Goal: Task Accomplishment & Management: Complete application form

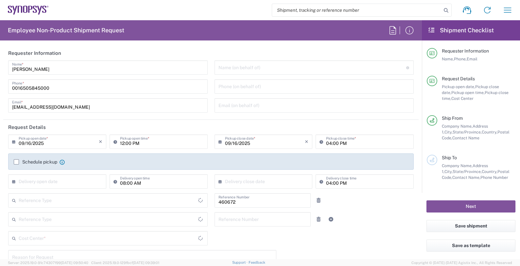
type input "US01, FIN, Distri 460672"
type input "Department"
type input "Delivered at Place"
type input "[GEOGRAPHIC_DATA]"
type input "[US_STATE]"
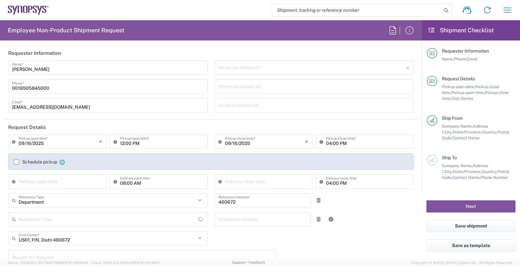
type input "[GEOGRAPHIC_DATA]"
type input "Headquarters USSV"
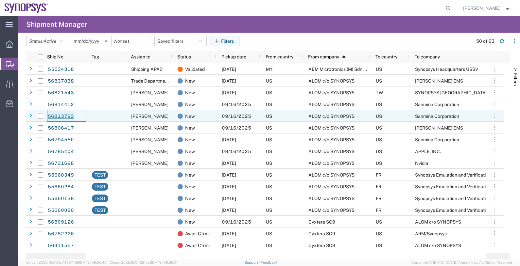
click at [66, 115] on link "56813793" at bounding box center [60, 116] width 27 height 10
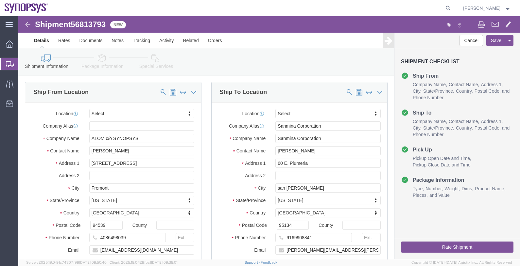
select select
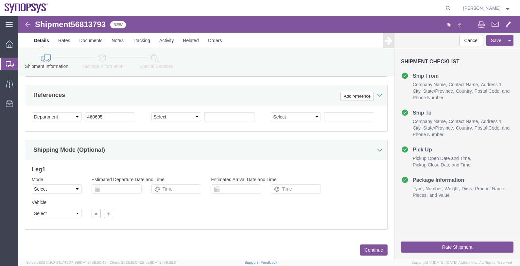
scroll to position [324, 0]
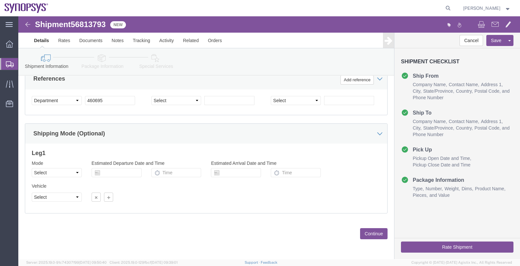
click button "Continue"
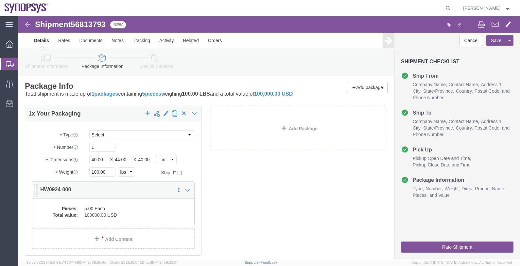
click dd "5.00 Each"
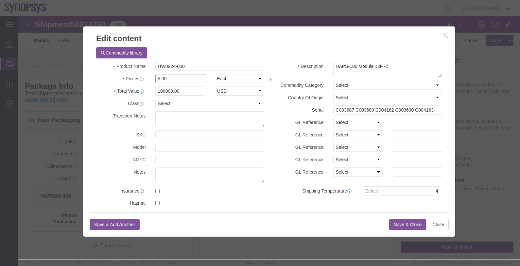
drag, startPoint x: 149, startPoint y: 59, endPoint x: 116, endPoint y: 62, distance: 33.1
click div "Pieces Number of pieces inside all the packages 5.00 Select Bag Barrels 100Boar…"
type input "1"
type input "20000"
click button "Save & Close"
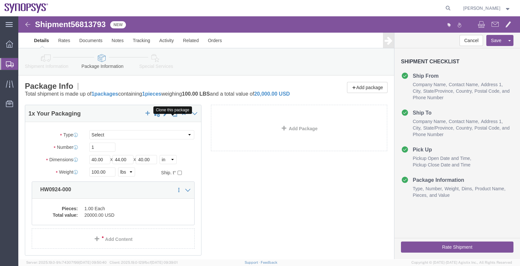
click span "button"
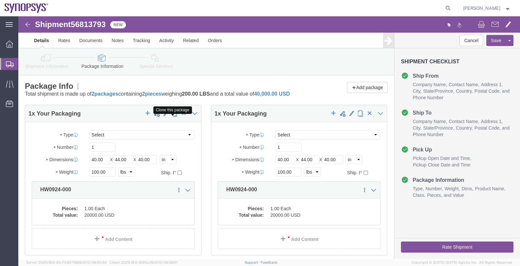
click span "button"
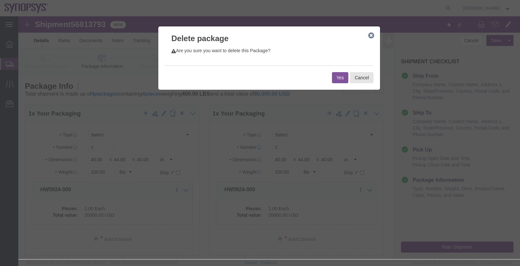
click button "Yes"
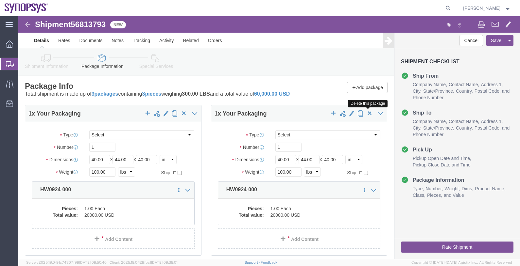
click span "button"
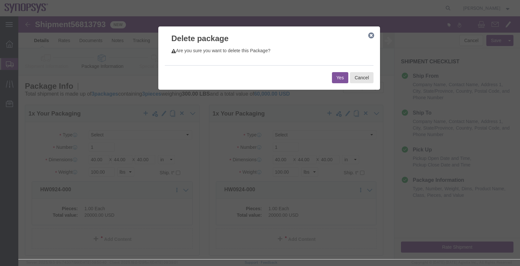
click button "Yes"
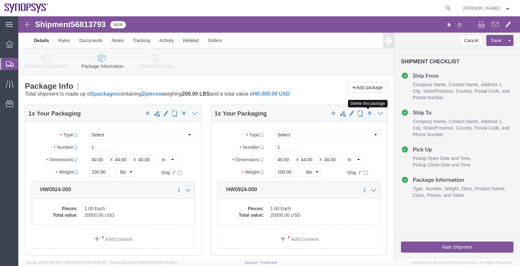
click span "button"
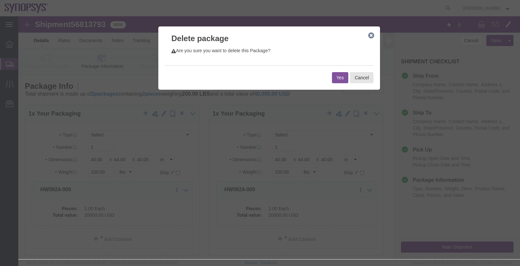
click button "Yes"
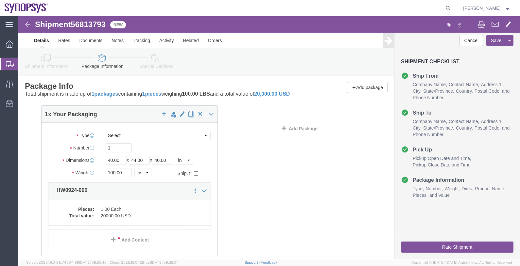
drag, startPoint x: 121, startPoint y: 151, endPoint x: 145, endPoint y: 151, distance: 24.8
click div "1 x Your Packaging Package Type Select Bale(s) Basket(s) Bolt(s) Bottle(s) Buck…"
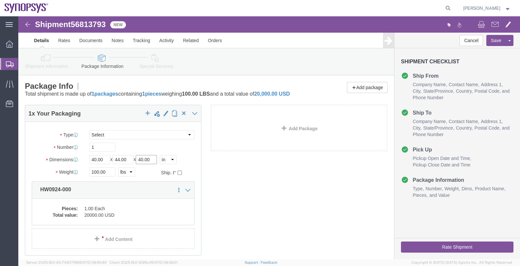
click input "40.00"
type input "30.00"
type input "299"
click div "Pieces: 1.00 Each Total value: 20000.00 USD"
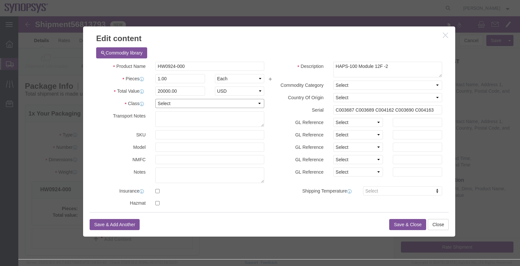
click select "Select 50 55 60 65 70 85 92.5 100 125 175 250 300 400"
select select "50"
click select "Select 50 55 60 65 70 85 92.5 100 125 175 250 300 400"
click button "Save & Close"
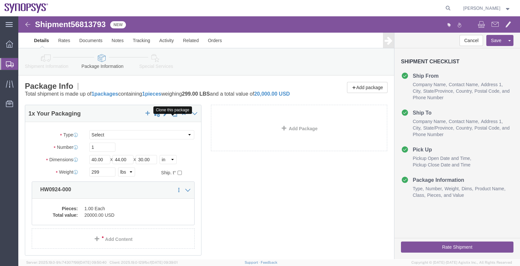
click span "button"
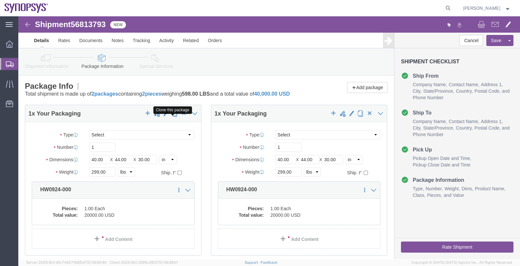
click span "button"
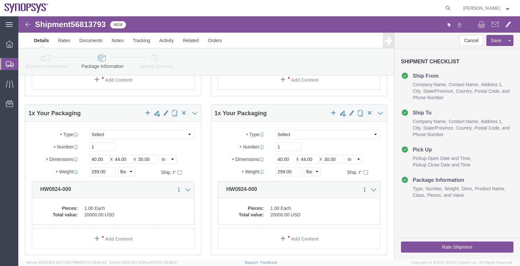
scroll to position [368, 0]
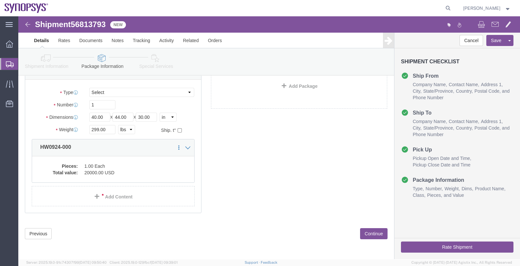
click button "Continue"
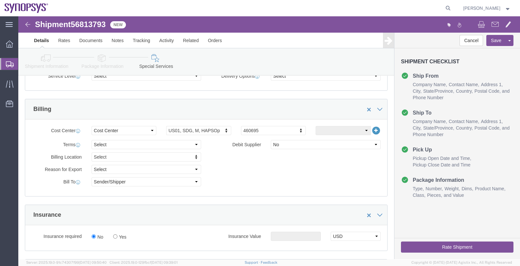
scroll to position [429, 0]
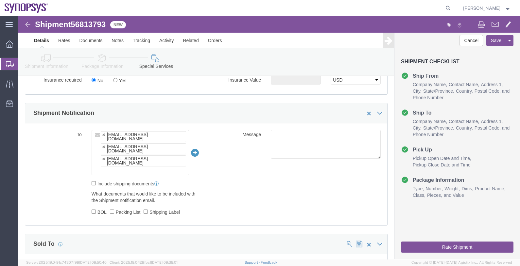
click ul "[EMAIL_ADDRESS][DOMAIN_NAME] [EMAIL_ADDRESS][DOMAIN_NAME] [EMAIL_ADDRESS][DOMAI…"
type input "raf"
type input "[EMAIL_ADDRESS][DOMAIN_NAME],[EMAIL_ADDRESS][DOMAIN_NAME],[PERSON_NAME][EMAIL_A…"
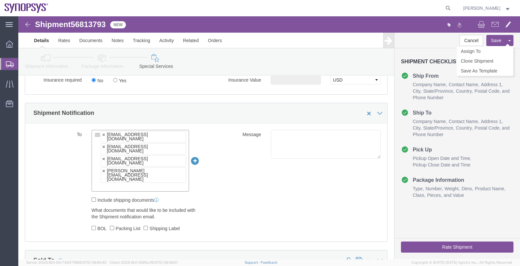
click button "Save"
click button "Rate Shipment"
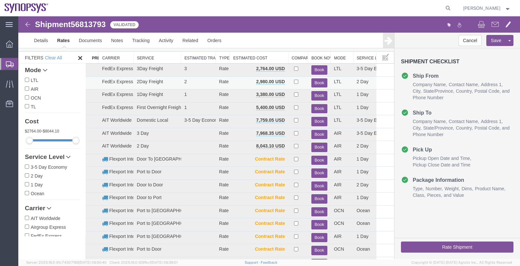
scroll to position [0, 0]
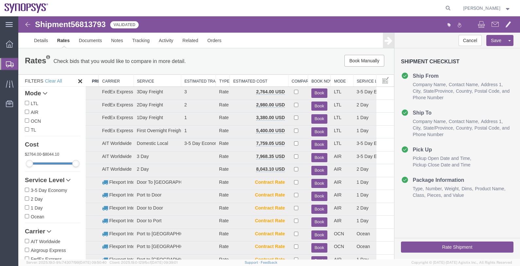
click at [112, 81] on th "Carrier" at bounding box center [116, 81] width 35 height 12
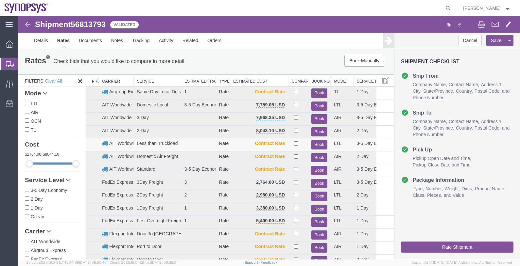
click at [314, 143] on button "Book" at bounding box center [319, 144] width 16 height 9
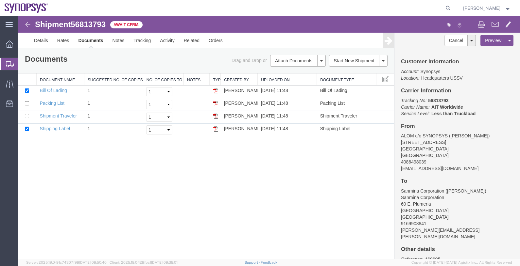
click at [90, 24] on span "56813793" at bounding box center [88, 24] width 35 height 9
click at [132, 62] on div "Documents Ship Label Format: Plain Thermal" at bounding box center [113, 60] width 186 height 10
click at [23, 64] on span "Shipments" at bounding box center [20, 64] width 5 height 13
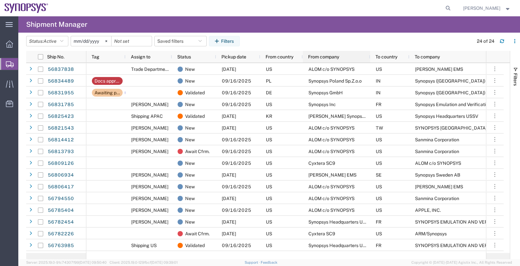
click at [319, 57] on span "From company" at bounding box center [323, 56] width 31 height 5
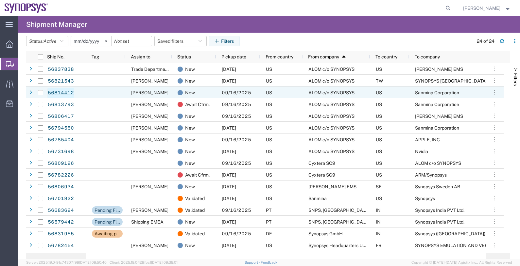
click at [66, 92] on link "56814412" at bounding box center [60, 93] width 27 height 10
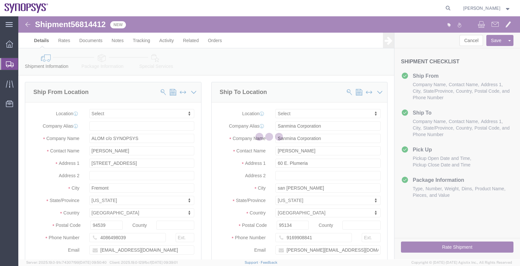
select select
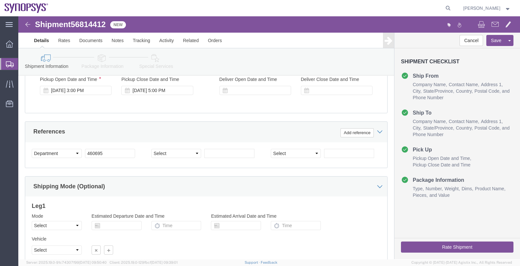
scroll to position [324, 0]
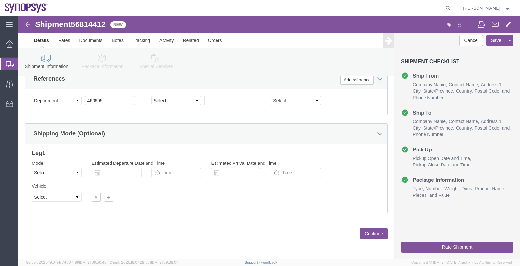
click button "Continue"
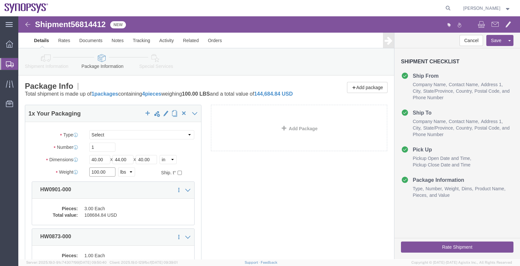
drag, startPoint x: 94, startPoint y: 161, endPoint x: 64, endPoint y: 162, distance: 29.5
click div "100.00 Select kgs lbs"
type input "291"
click div "1 x Your Packaging Package Type Select Bale(s) Basket(s) Bolt(s) Bottle(s) Buck…"
drag, startPoint x: 87, startPoint y: 148, endPoint x: 62, endPoint y: 147, distance: 24.5
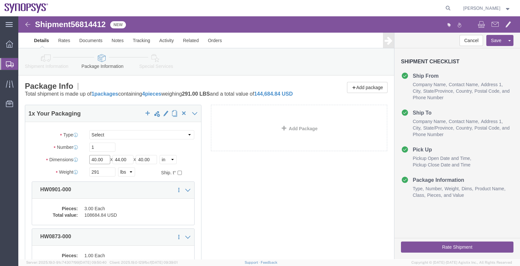
click div "Dimensions Length 40.00 x Width 44.00 x Height 40.00 Select cm ft in"
type input "48"
type input "40"
type input "34"
drag, startPoint x: 213, startPoint y: 171, endPoint x: 209, endPoint y: 171, distance: 4.2
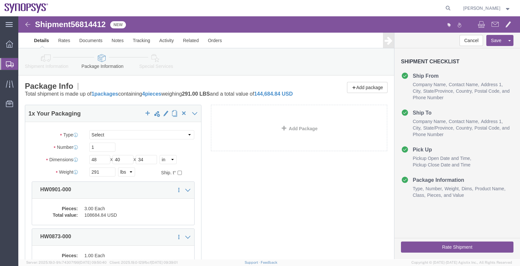
click div "1 x Your Packaging Package Type Select Bale(s) Basket(s) Bolt(s) Bottle(s) Buck…"
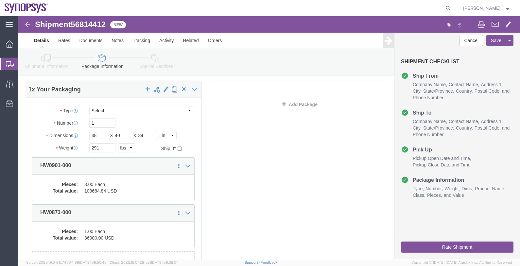
scroll to position [41, 0]
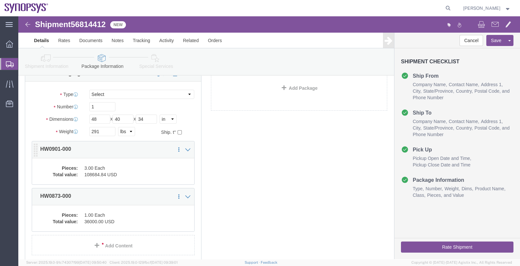
click dd "3.00 Each"
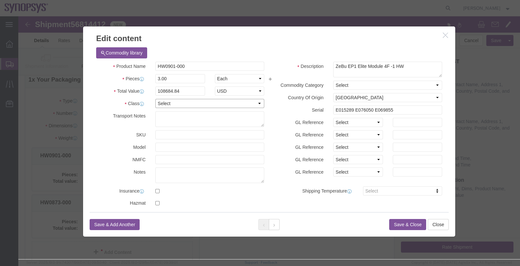
click select "Select 50 55 60 65 70 85 92.5 100 125 175 250 300 400"
select select "50"
click select "Select 50 55 60 65 70 85 92.5 100 125 175 250 300 400"
click button "Save & Close"
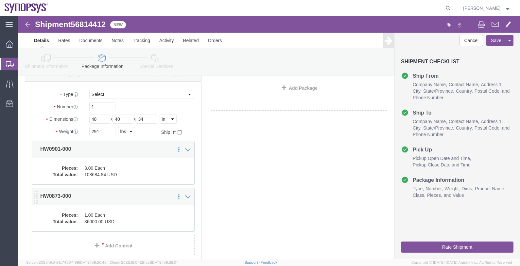
click div "Pieces: 1.00 Each Total value: 36000.00 USD"
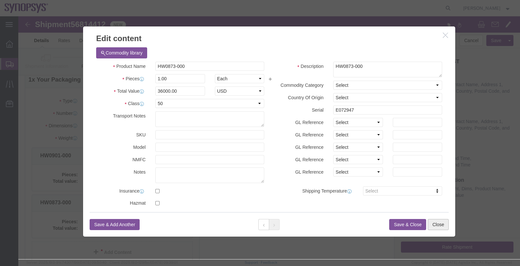
click button "Close"
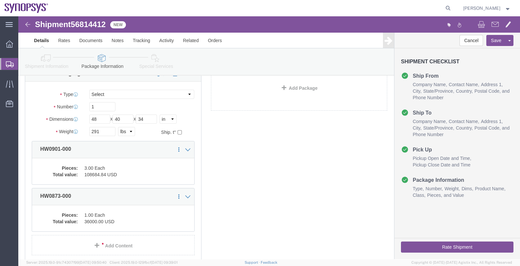
click button "Rate Shipment"
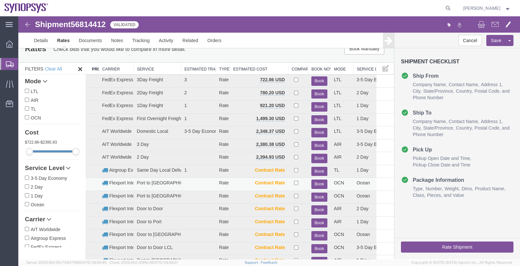
scroll to position [0, 0]
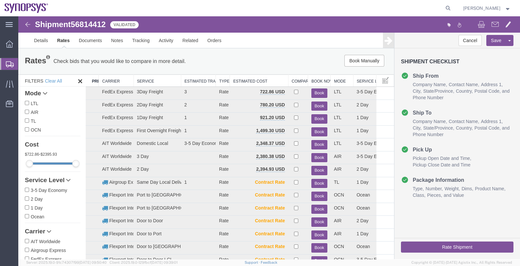
click at [108, 80] on th "Carrier" at bounding box center [116, 81] width 35 height 12
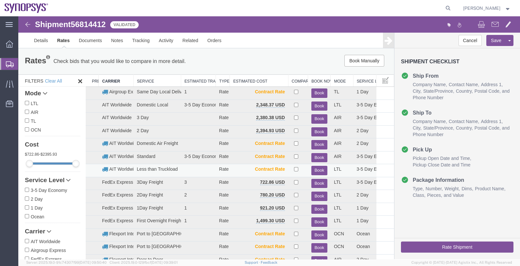
click at [317, 169] on button "Book" at bounding box center [319, 170] width 16 height 9
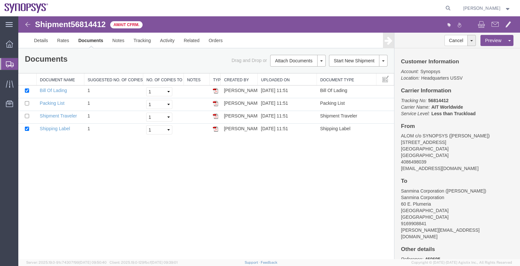
click at [23, 64] on span "Shipments" at bounding box center [20, 64] width 5 height 13
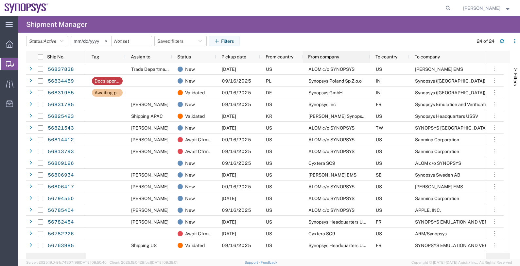
click at [325, 56] on span "From company" at bounding box center [323, 56] width 31 height 5
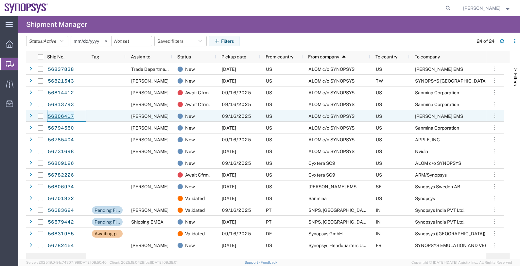
click at [67, 114] on link "56806417" at bounding box center [60, 116] width 27 height 10
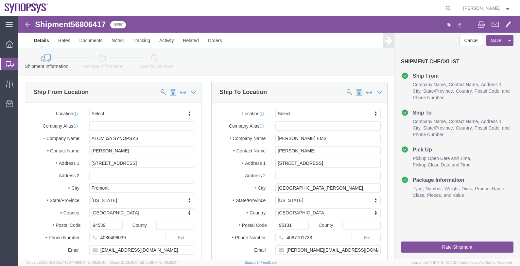
select select
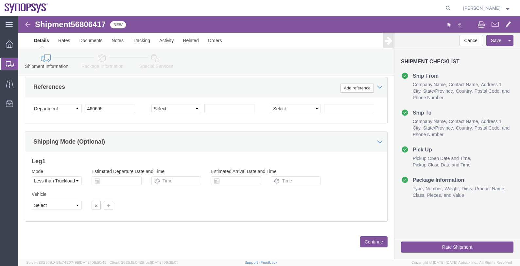
scroll to position [324, 0]
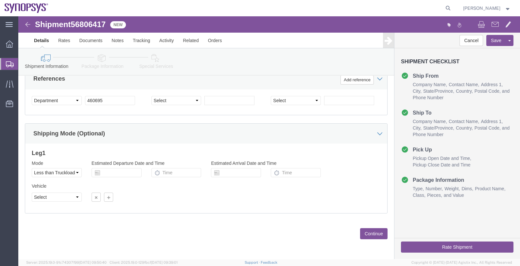
click button "Continue"
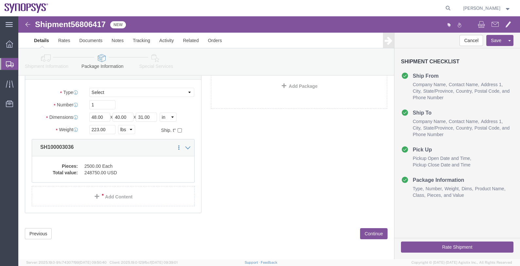
scroll to position [11, 0]
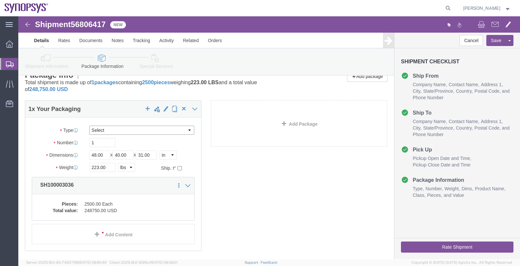
click select "Select Bale(s) Basket(s) Bolt(s) Bottle(s) Buckets Bulk Bundle(s) Can(s) Cardbo…"
select select "PSNS"
click select "Select Bale(s) Basket(s) Bolt(s) Bottle(s) Buckets Bulk Bundle(s) Can(s) Cardbo…"
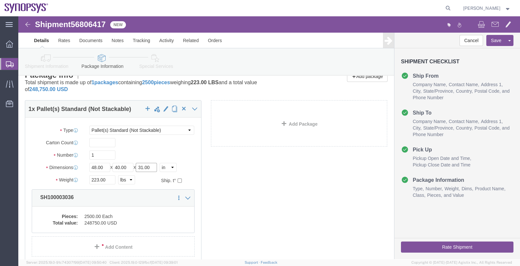
drag, startPoint x: 124, startPoint y: 154, endPoint x: 117, endPoint y: 155, distance: 6.5
click div "Length 48.00 x Width 40.00 x Height 31.00 Select cm ft in"
type input "57"
drag, startPoint x: 91, startPoint y: 161, endPoint x: 56, endPoint y: 165, distance: 35.0
click div "Weight 223.00 Select kgs lbs Ship. t°"
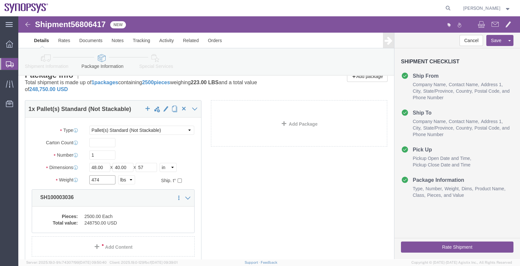
type input "474"
click div "1 x Pallet(s) Standard (Not Stackable) Package Type Select Bale(s) Basket(s) Bo…"
click input "text"
type input "23"
click div "1 x Pallet(s) Standard (Not Stackable) Package Type Select Bale(s) Basket(s) Bo…"
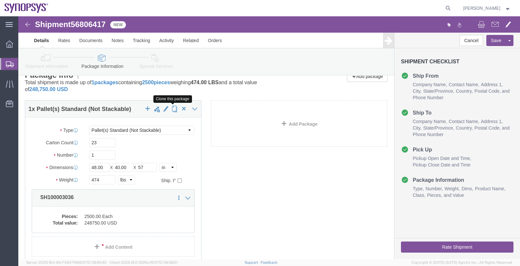
click span "button"
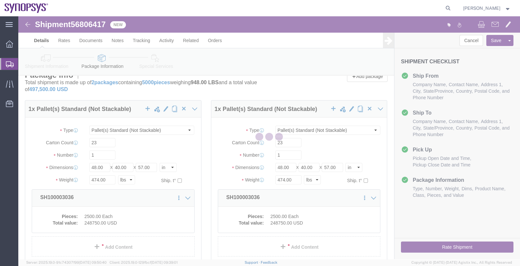
select select "PSNS"
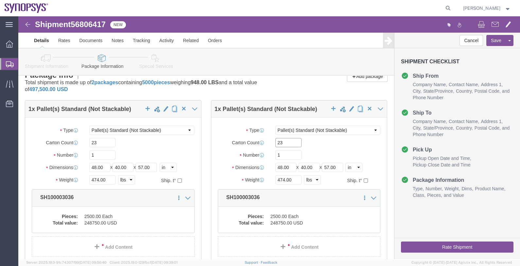
click input "23"
type input "25"
drag, startPoint x: 273, startPoint y: 164, endPoint x: 240, endPoint y: 166, distance: 33.8
click div "Weight 474.00 Select kgs lbs Ship. t°"
type input "591"
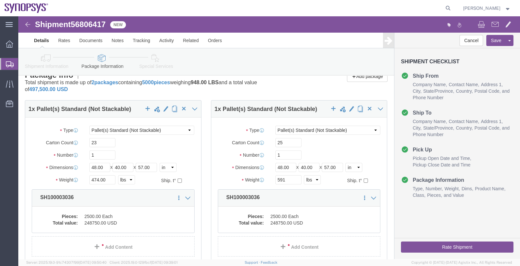
click div "1 x Pallet(s) Standard (Not Stackable) Package Type Select Bale(s) Basket(s) Bo…"
click dd "248750.00 USD"
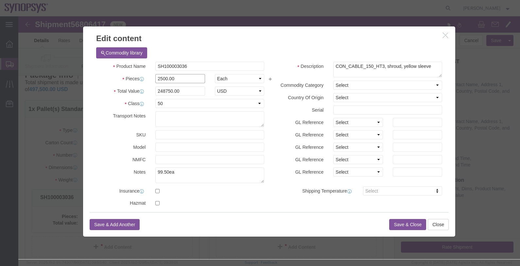
drag, startPoint x: 166, startPoint y: 63, endPoint x: 126, endPoint y: 65, distance: 40.9
click div "Pieces 2500.00 Select Bag Barrels 100Board Feet Bottle Box Blister Pack Carats …"
type input "1150"
type input "114425"
click button "Save & Close"
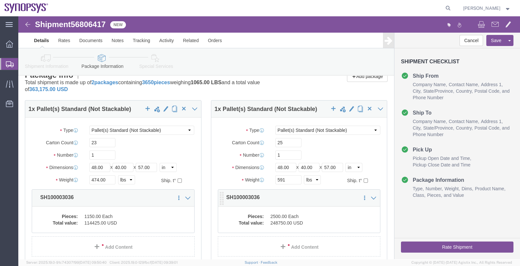
click dd "248750.00 USD"
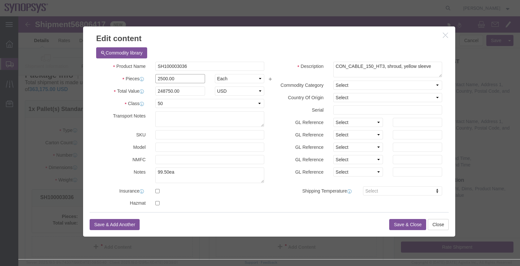
drag, startPoint x: 149, startPoint y: 63, endPoint x: 117, endPoint y: 62, distance: 32.4
click div "Pieces 2500.00 Select Bag Barrels 100Board Feet Bottle Box Blister Pack Carats …"
type input "1350"
type input "134325"
click div "Save & Add Another Save & Close Close"
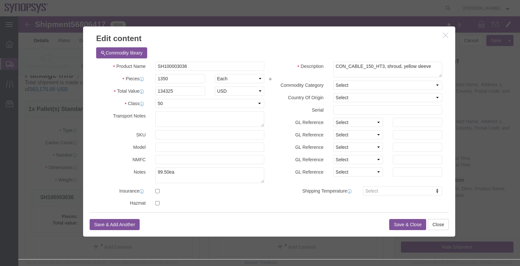
click button "Save & Close"
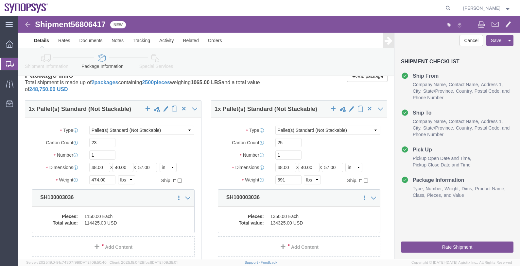
click div "Package Info Total shipment is made up of 2 packages containing 2500 pieces wei…"
click input "25"
type input "28"
click button "Rate Shipment"
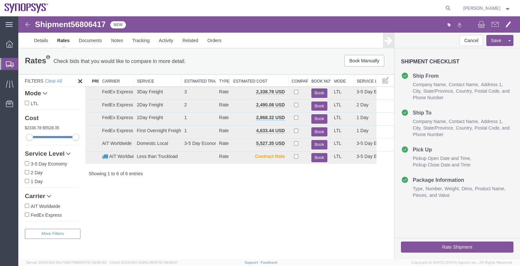
scroll to position [0, 0]
click at [41, 39] on link "Details" at bounding box center [40, 41] width 23 height 16
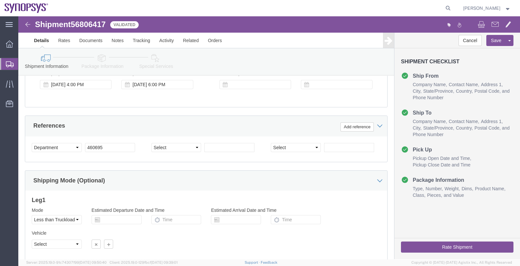
scroll to position [324, 0]
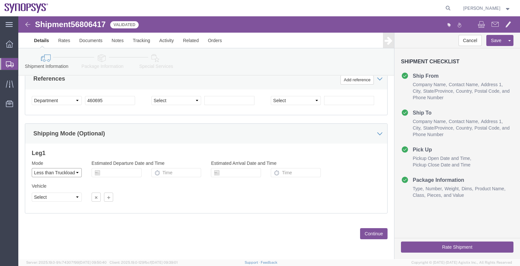
click select "Select Air Less than Truckload Multi-Leg Ocean Freight Rail Small Parcel Truckl…"
select select
click select "Select Air Less than Truckload Multi-Leg Ocean Freight Rail Small Parcel Truckl…"
click button "Continue"
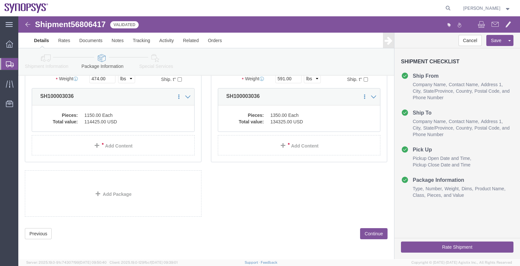
click button "Continue"
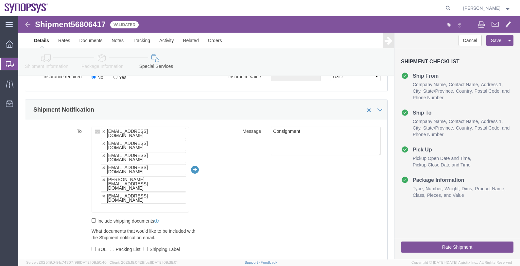
scroll to position [452, 0]
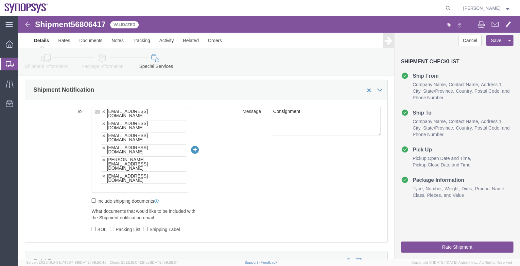
click button "Rate Shipment"
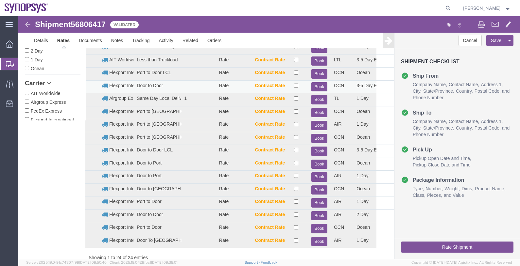
scroll to position [0, 0]
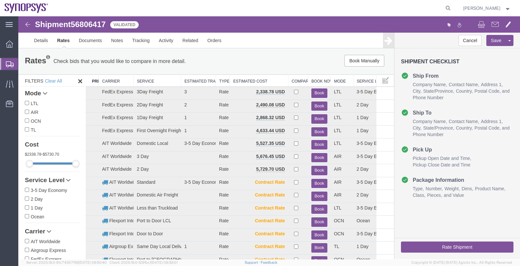
click at [113, 79] on th "Carrier" at bounding box center [116, 81] width 35 height 12
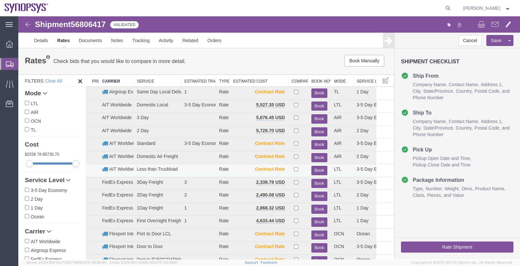
click at [314, 170] on button "Book" at bounding box center [319, 170] width 16 height 9
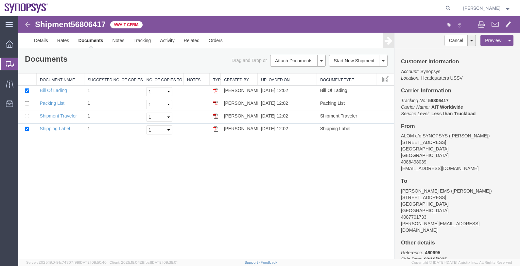
click at [23, 65] on span "Shipments" at bounding box center [20, 64] width 5 height 13
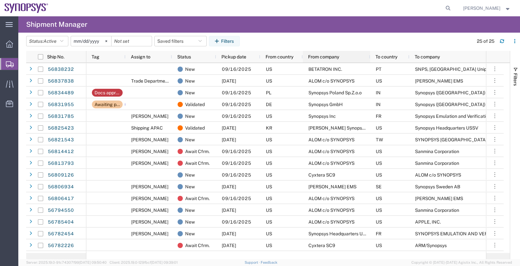
click at [323, 55] on span "From company" at bounding box center [323, 56] width 31 height 5
